Goal: Information Seeking & Learning: Compare options

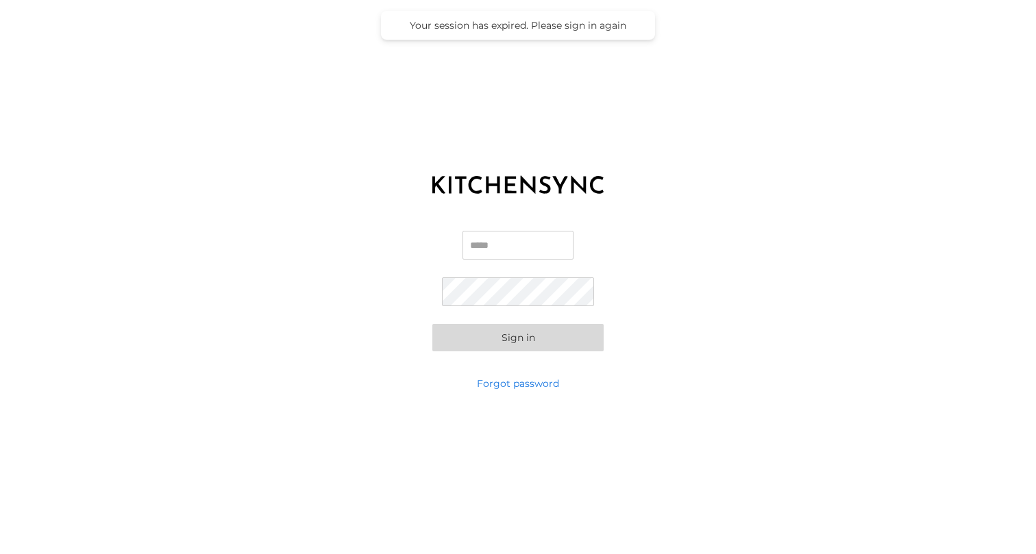
type input "**********"
click at [518, 337] on button "Sign in" at bounding box center [517, 337] width 171 height 27
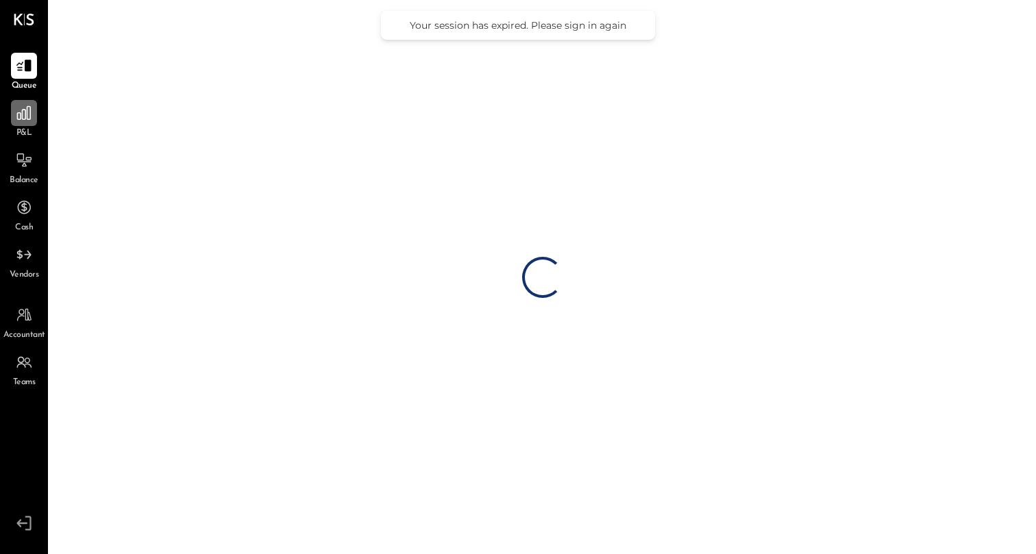
click at [23, 120] on icon at bounding box center [24, 113] width 14 height 14
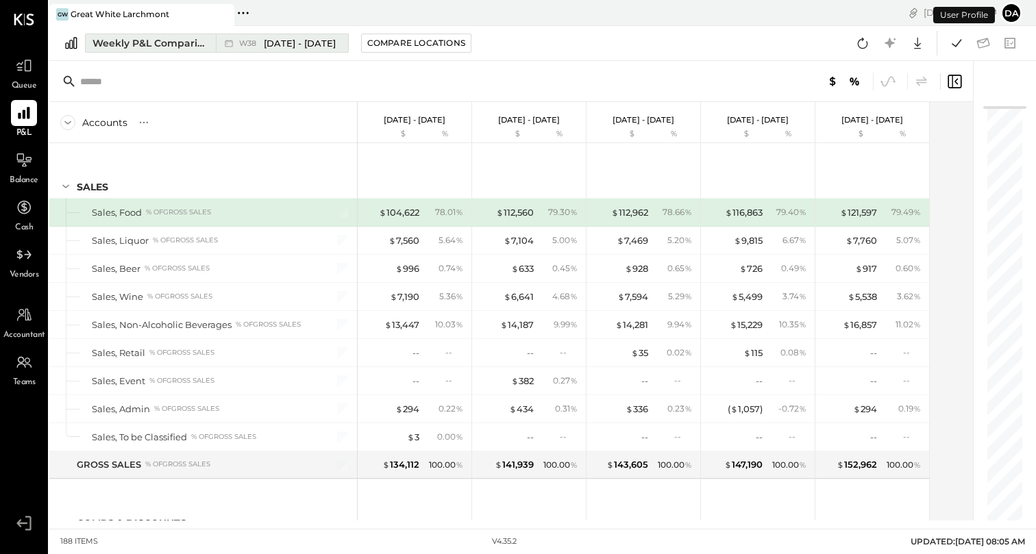
click at [177, 50] on button "Weekly P&L Comparison W38 [DATE] - [DATE]" at bounding box center [217, 43] width 264 height 19
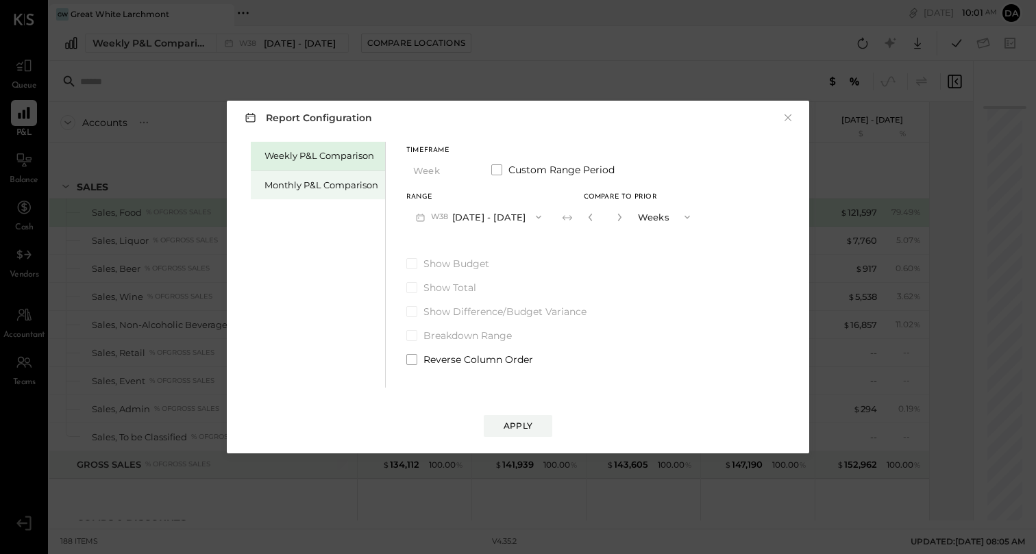
click at [351, 188] on div "Monthly P&L Comparison" at bounding box center [321, 185] width 114 height 13
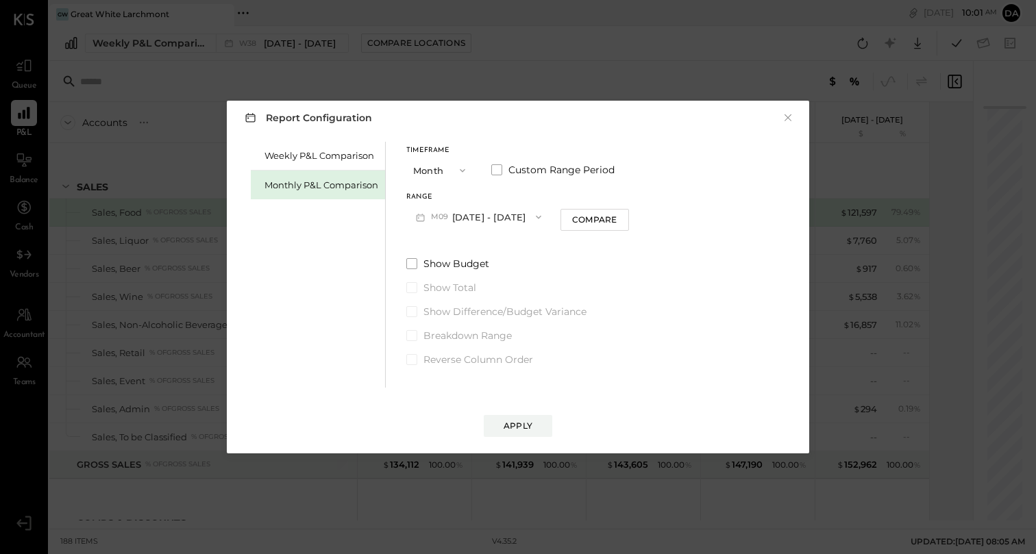
click at [324, 184] on div "Monthly P&L Comparison" at bounding box center [321, 185] width 114 height 13
click at [484, 226] on button "M09 [DATE] - [DATE]" at bounding box center [478, 216] width 145 height 25
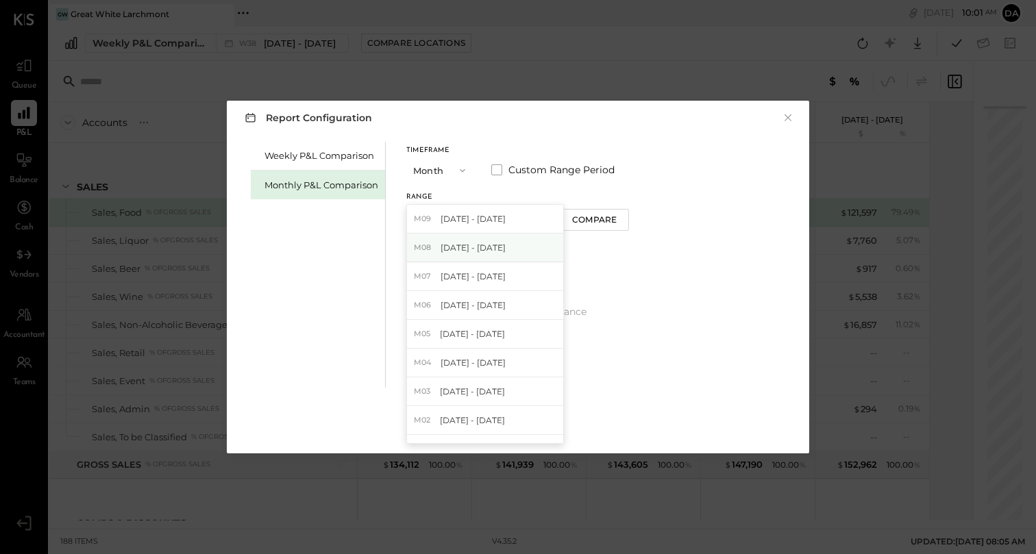
click at [484, 251] on span "[DATE] - [DATE]" at bounding box center [472, 248] width 65 height 12
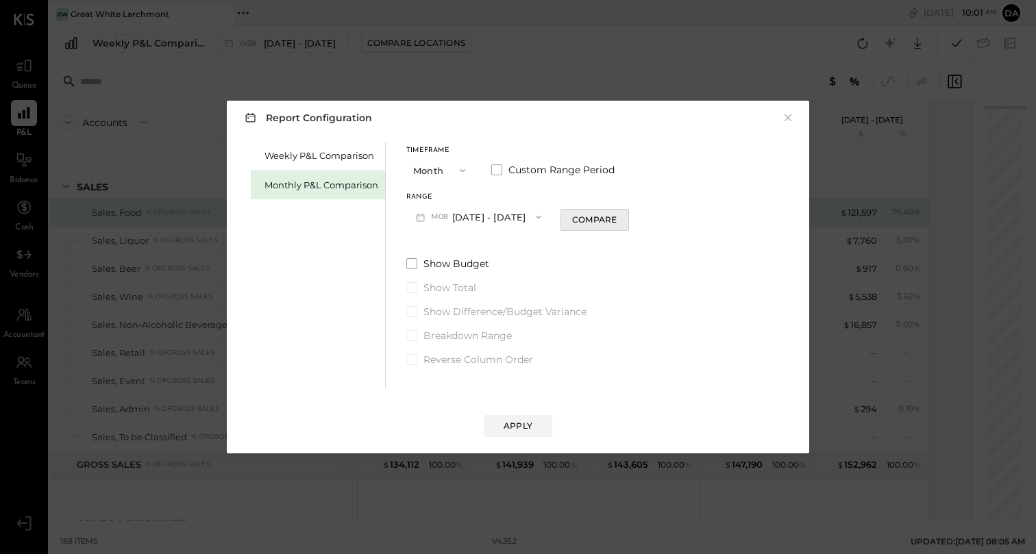
click at [585, 225] on div "Compare" at bounding box center [594, 220] width 45 height 12
click at [615, 216] on icon "button" at bounding box center [619, 217] width 8 height 8
type input "*"
click at [505, 425] on div "Apply" at bounding box center [517, 426] width 29 height 12
